Goal: Answer question/provide support

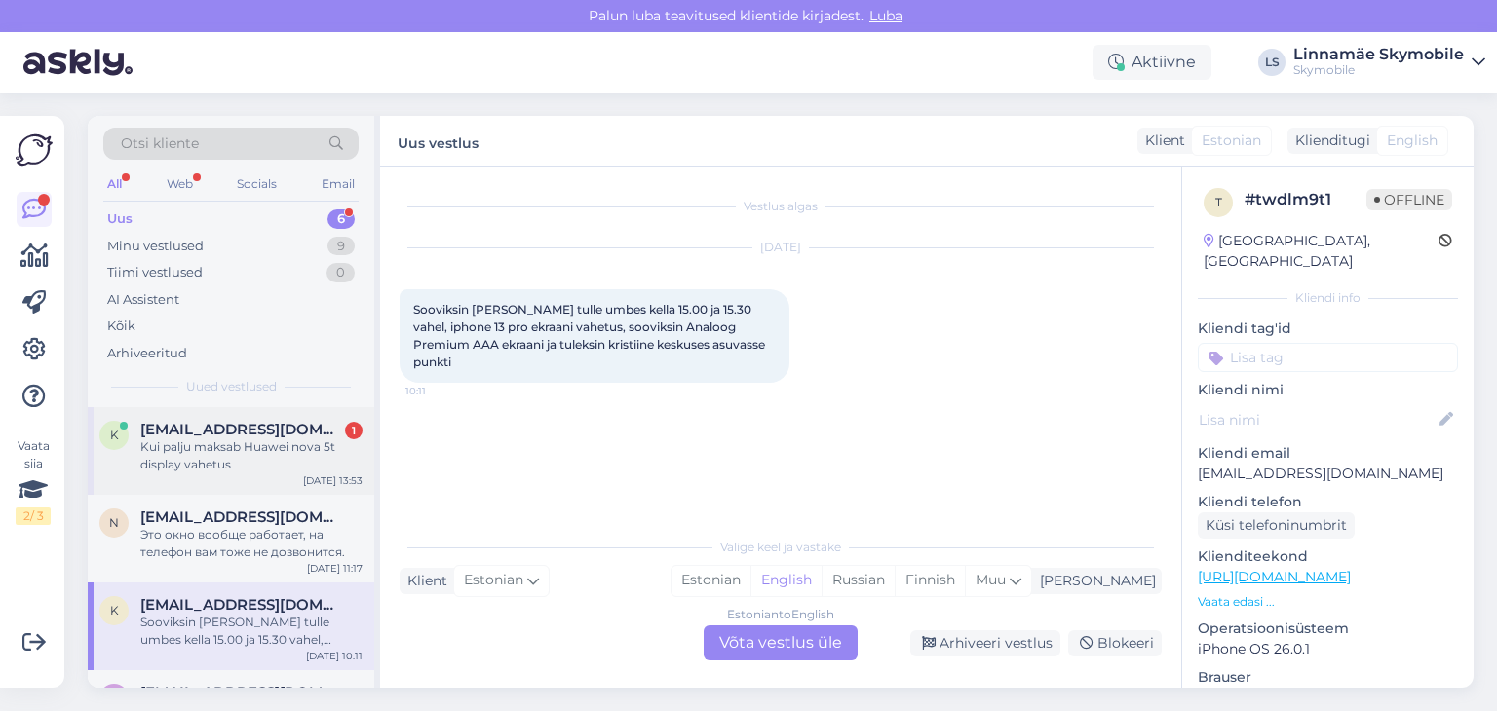
click at [168, 427] on span "[EMAIL_ADDRESS][DOMAIN_NAME]" at bounding box center [241, 430] width 203 height 18
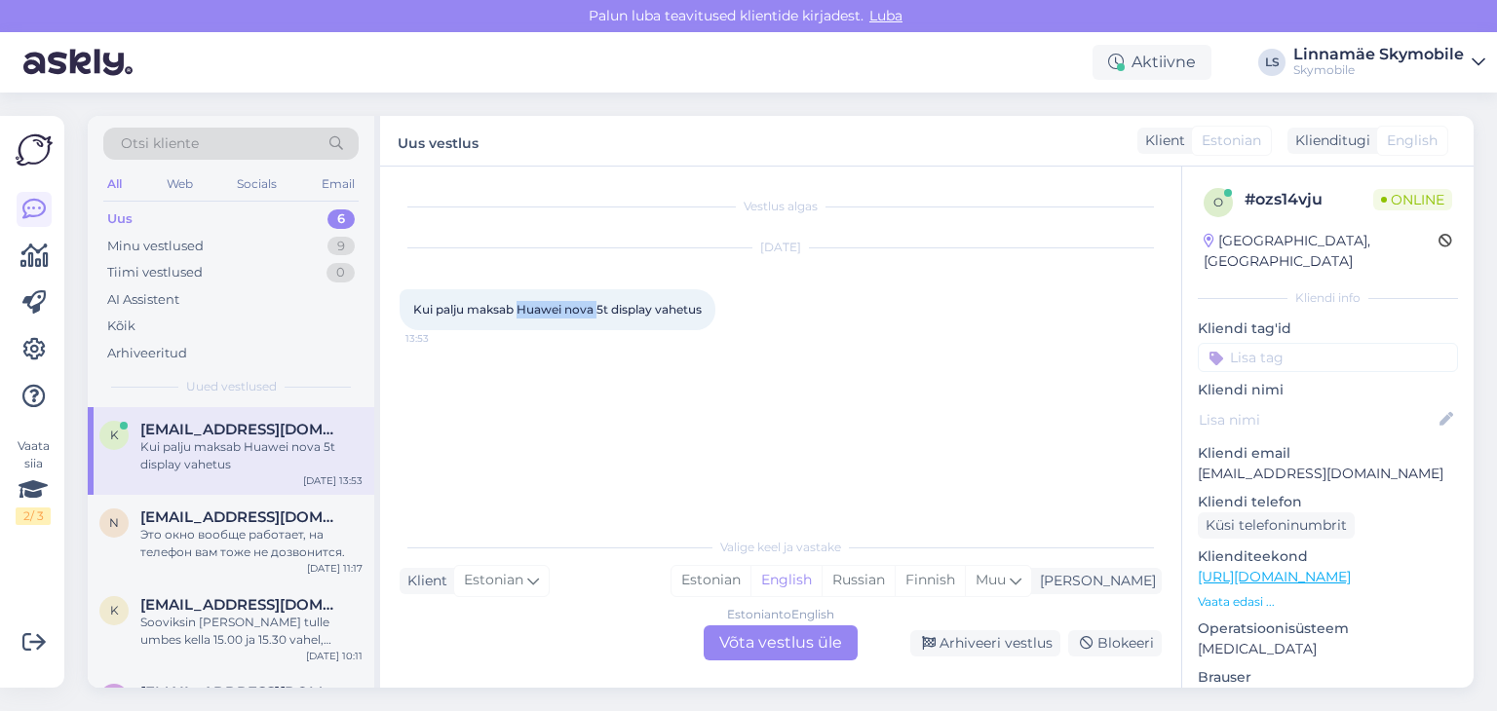
drag, startPoint x: 521, startPoint y: 304, endPoint x: 600, endPoint y: 312, distance: 79.3
click at [600, 312] on span "Kui palju maksab Huawei nova 5t display vahetus" at bounding box center [557, 309] width 288 height 15
click at [580, 309] on span "Kui palju maksab Huawei nova 5t display vahetus" at bounding box center [557, 309] width 288 height 15
drag, startPoint x: 565, startPoint y: 305, endPoint x: 608, endPoint y: 309, distance: 43.1
click at [608, 309] on span "Kui palju maksab Huawei nova 5t display vahetus" at bounding box center [557, 309] width 288 height 15
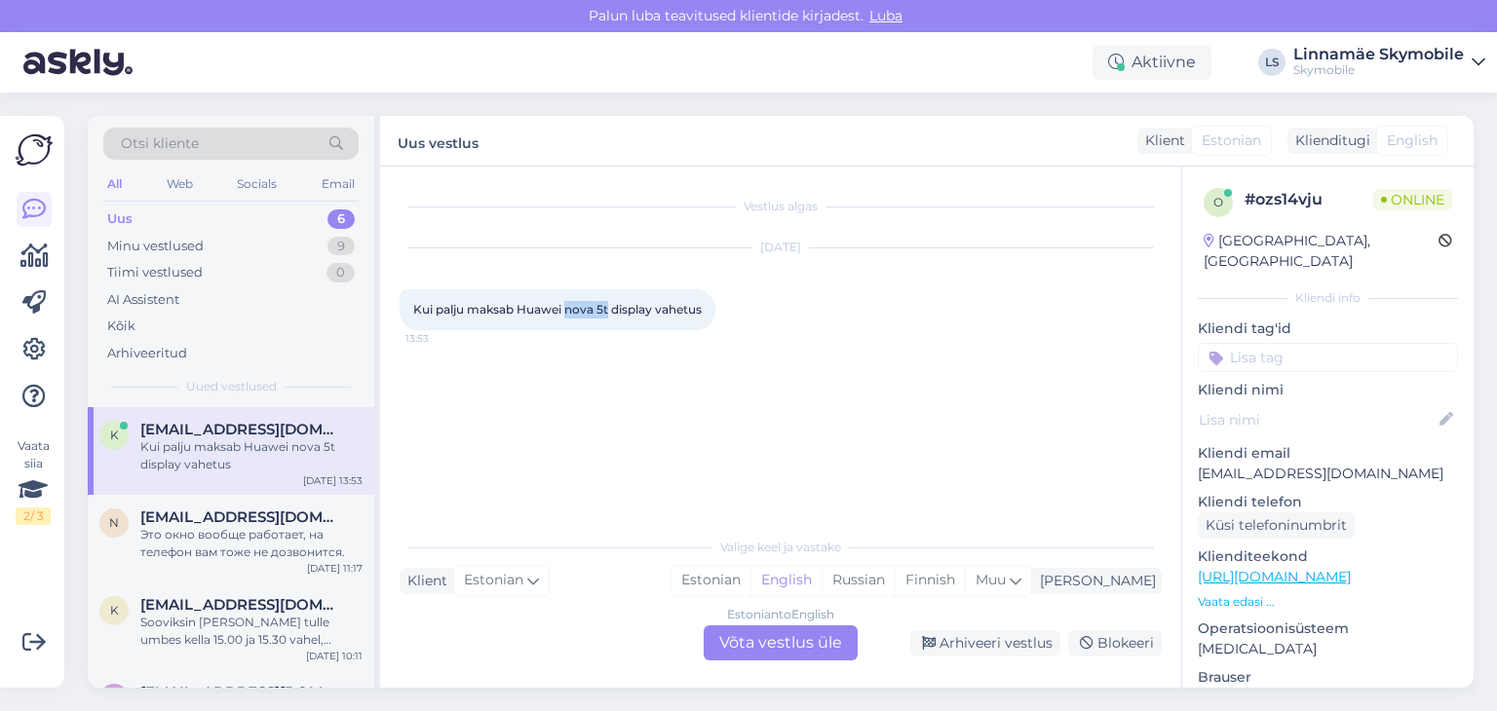
copy span "nova 5t"
click at [750, 583] on div "Estonian" at bounding box center [711, 580] width 79 height 29
click at [787, 642] on div "Estonian to Estonian Võta vestlus üle" at bounding box center [781, 643] width 154 height 35
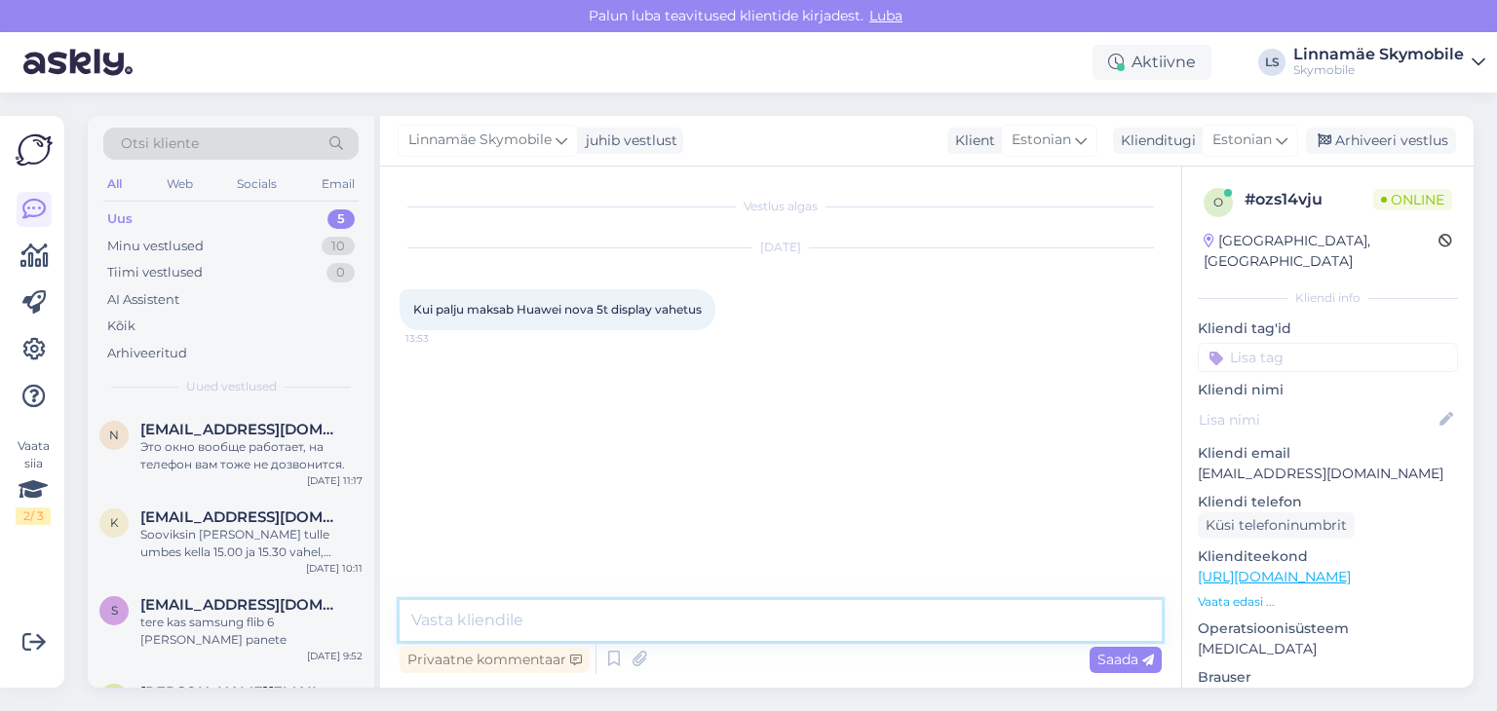
click at [639, 609] on textarea at bounding box center [781, 620] width 762 height 41
click at [507, 629] on textarea "Tervist! 1" at bounding box center [781, 620] width 762 height 41
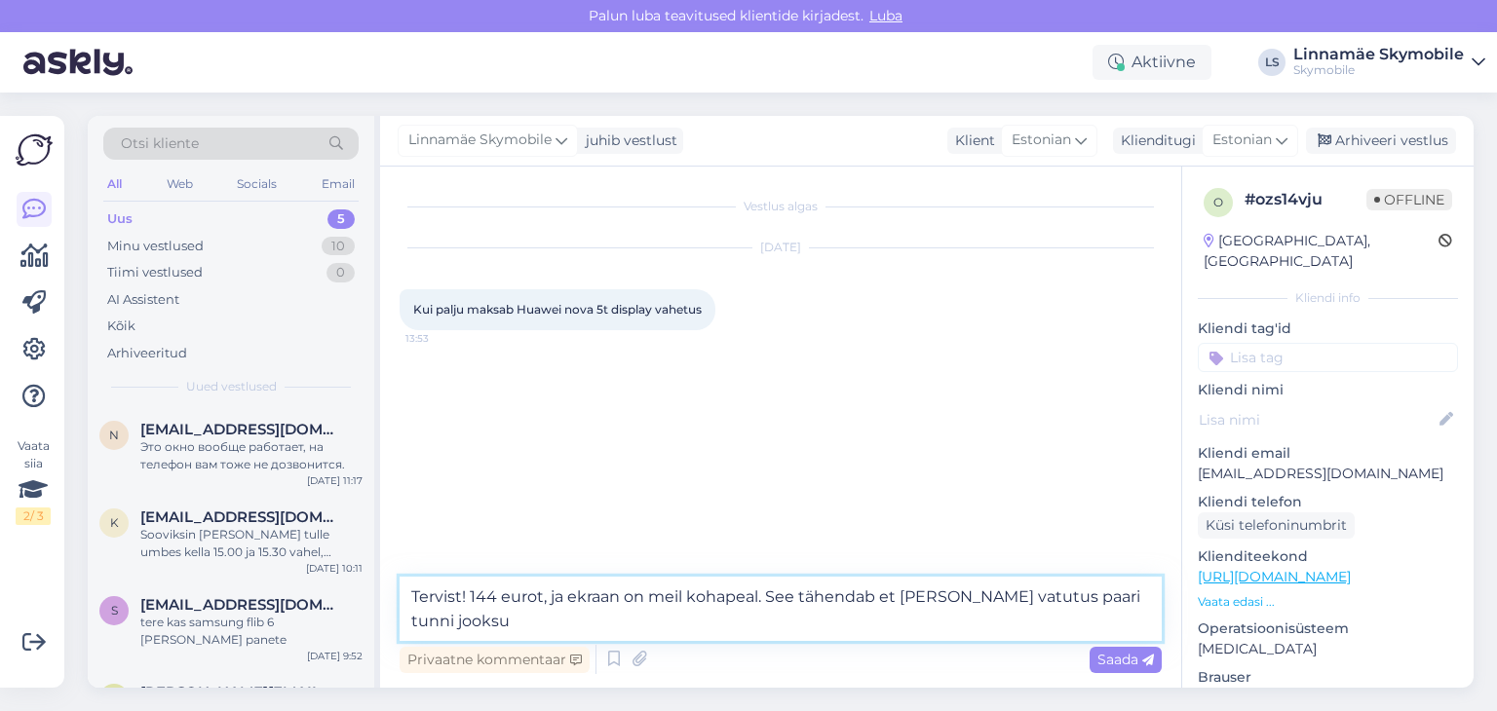
type textarea "Tervist! 144 eurot, ja ekraan on meil kohapeal. See tähendab et [PERSON_NAME] v…"
